Goal: Browse casually

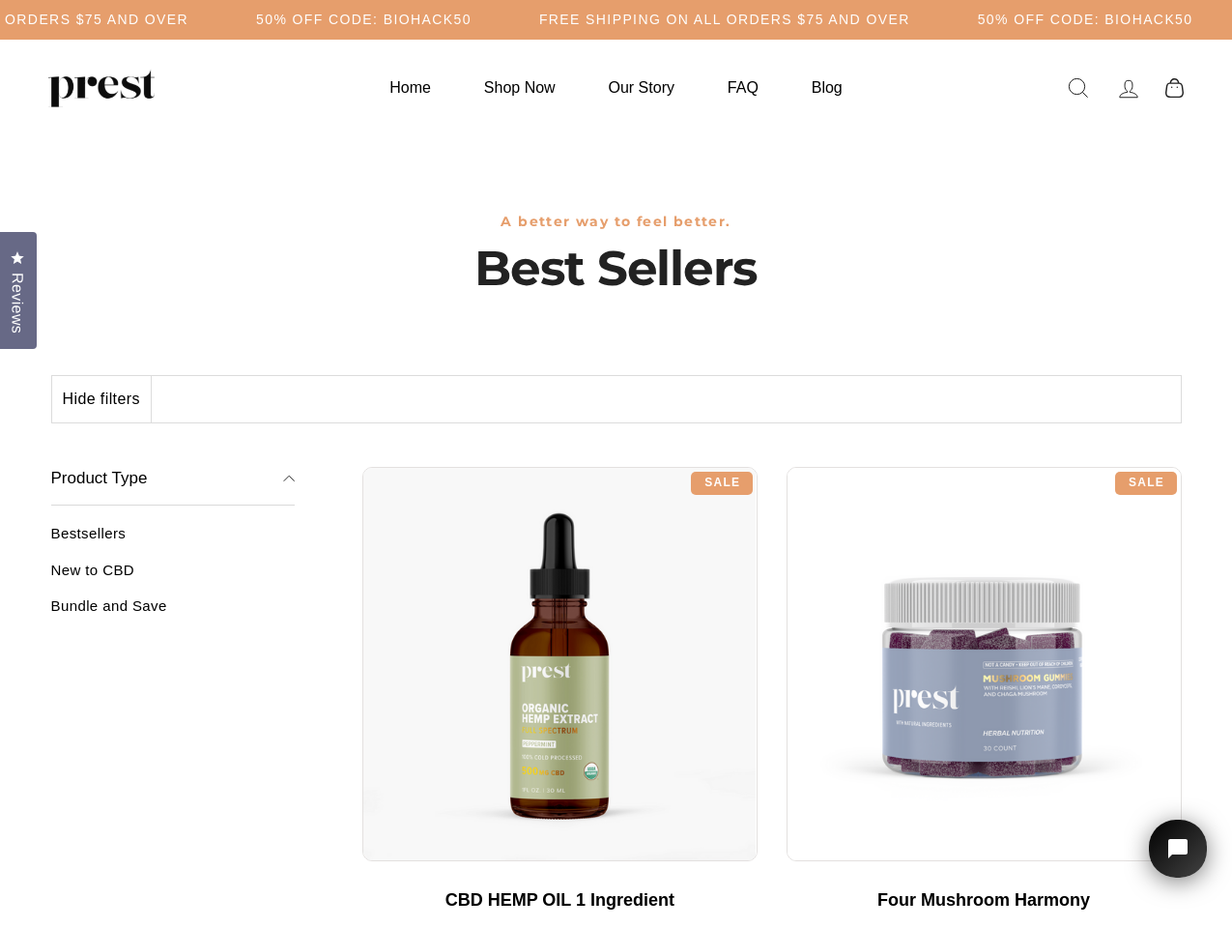
click at [616, 464] on div "**********" at bounding box center [772, 459] width 820 height 14
click at [472, 19] on h5 "50% OFF CODE: BIOHACK50" at bounding box center [364, 20] width 216 height 16
click at [102, 399] on button "Hide filters" at bounding box center [102, 399] width 100 height 46
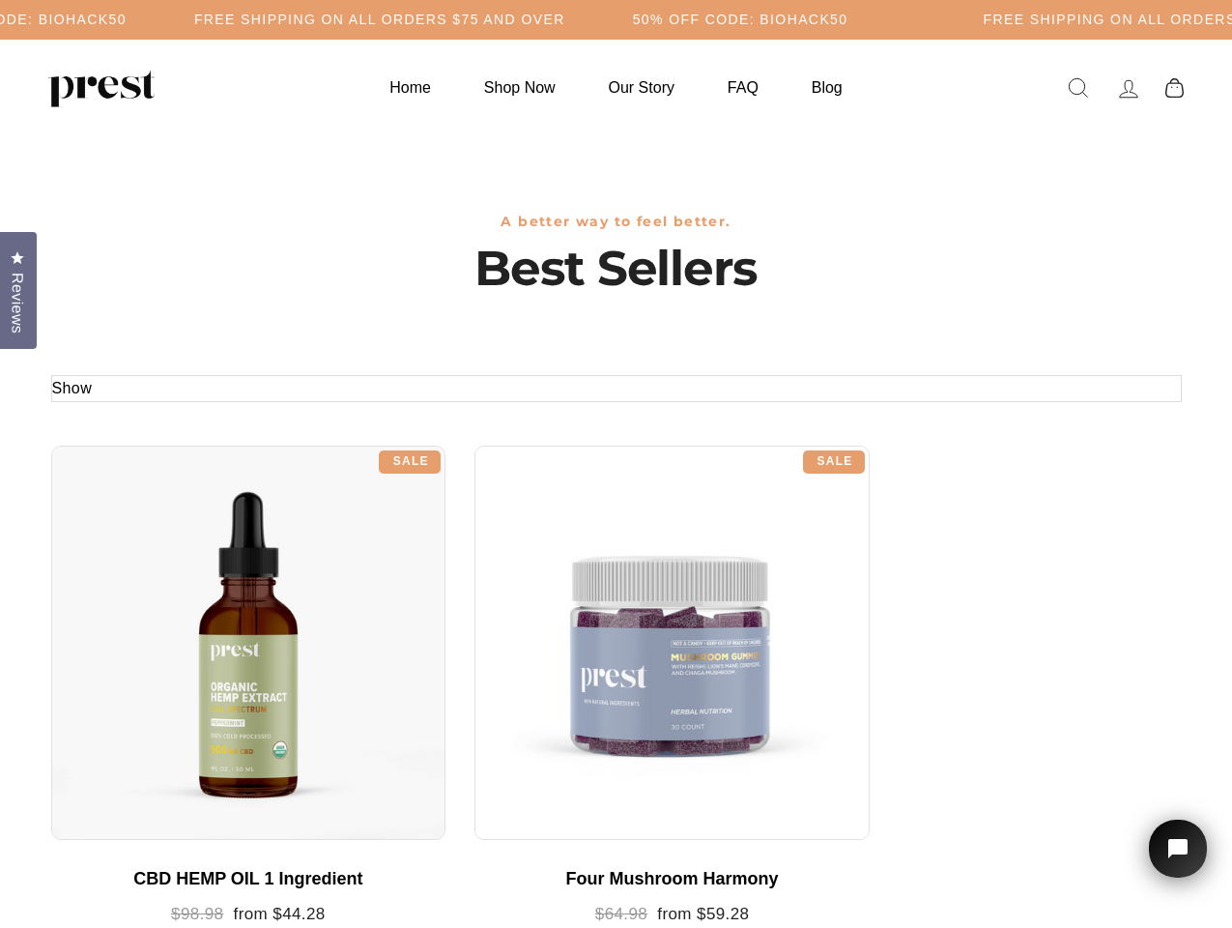
click at [173, 577] on div at bounding box center [248, 643] width 395 height 395
click at [173, 613] on div at bounding box center [248, 643] width 395 height 395
click at [18, 288] on span "Reviews" at bounding box center [17, 303] width 25 height 61
click at [1178, 849] on icon "Open chat widget" at bounding box center [1189, 849] width 30 height 30
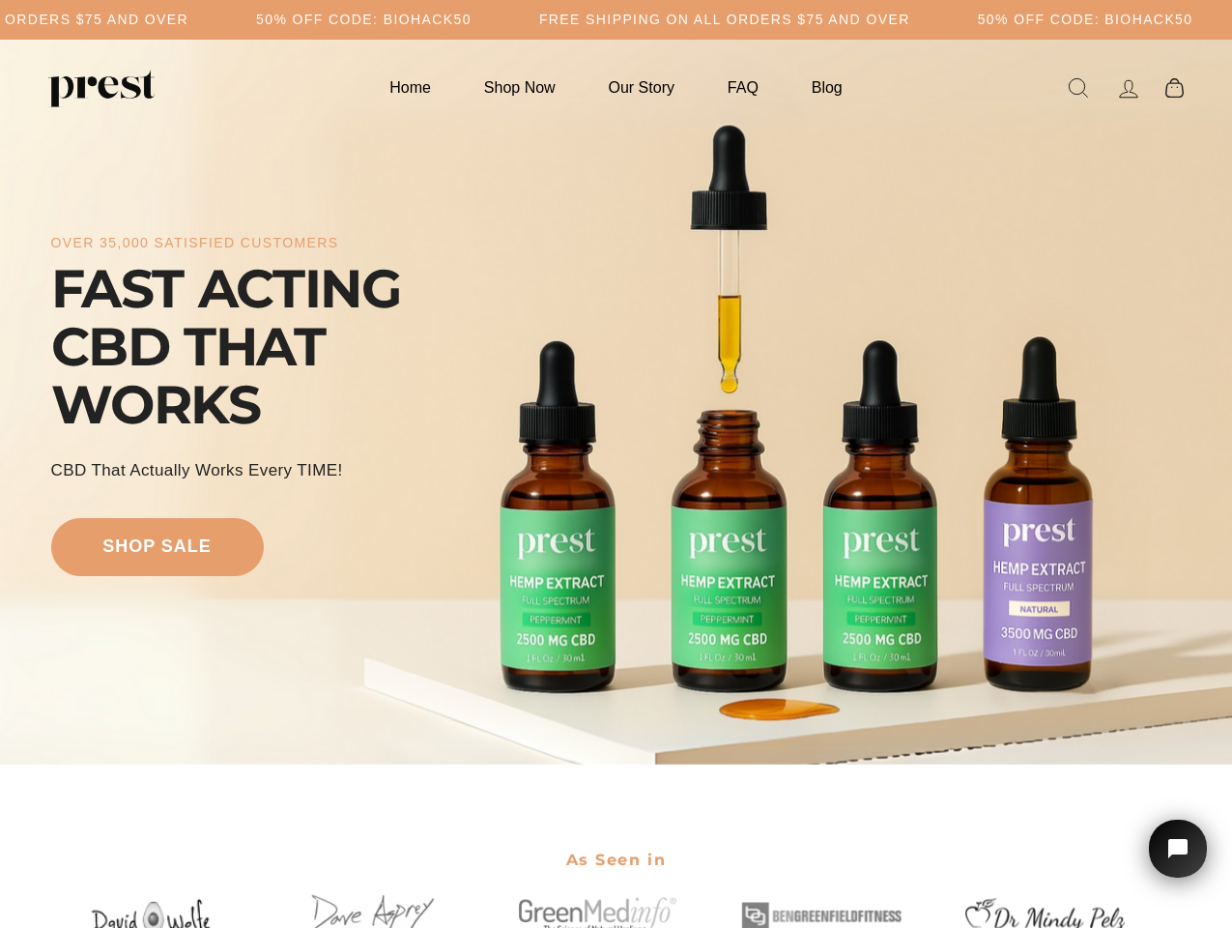
click at [616, 464] on div "over 35,000 satisfied customers FAST ACTING CBD THAT WORKS CBD That Actually Wo…" at bounding box center [616, 402] width 1131 height 570
click at [565, 19] on h5 "Free Shipping on all orders $75 and over" at bounding box center [379, 20] width 371 height 16
click at [616, 402] on div "over 35,000 satisfied customers FAST ACTING CBD THAT WORKS CBD That Actually Wo…" at bounding box center [616, 402] width 1131 height 570
click at [1178, 849] on icon "Open chat widget" at bounding box center [1189, 849] width 30 height 30
